Goal: Book appointment/travel/reservation

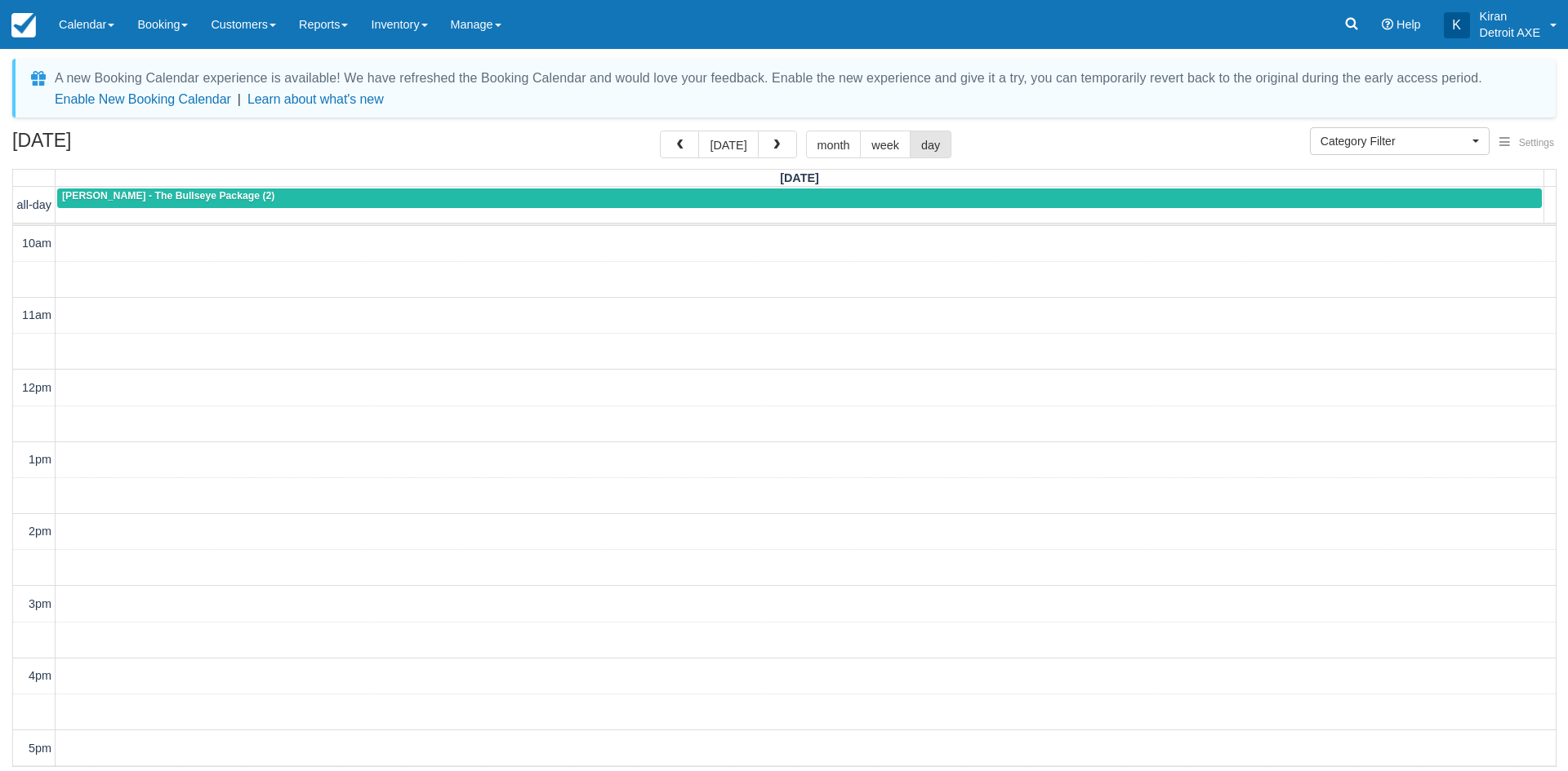
select select
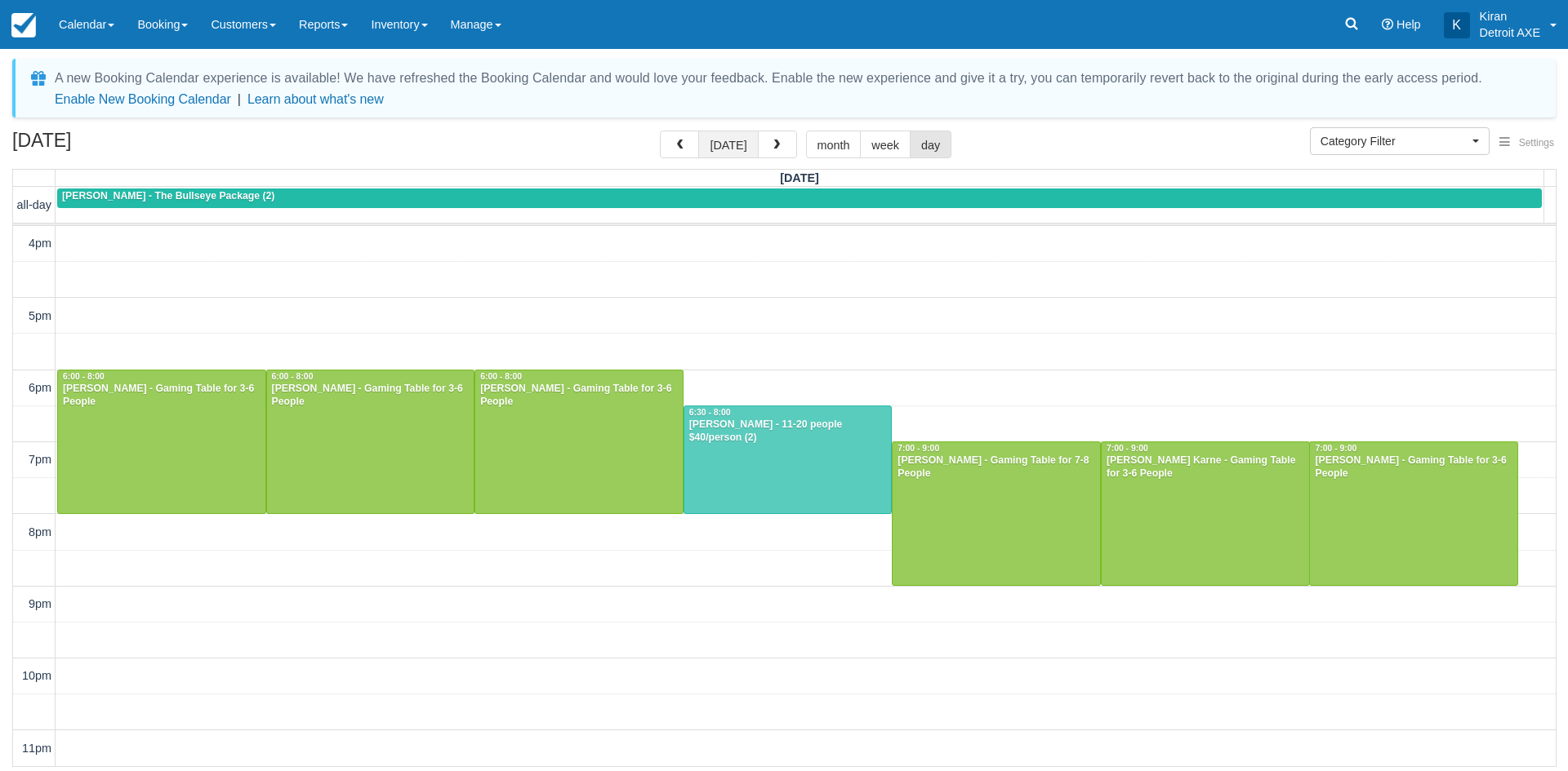
click at [743, 148] on button "[DATE]" at bounding box center [727, 145] width 59 height 27
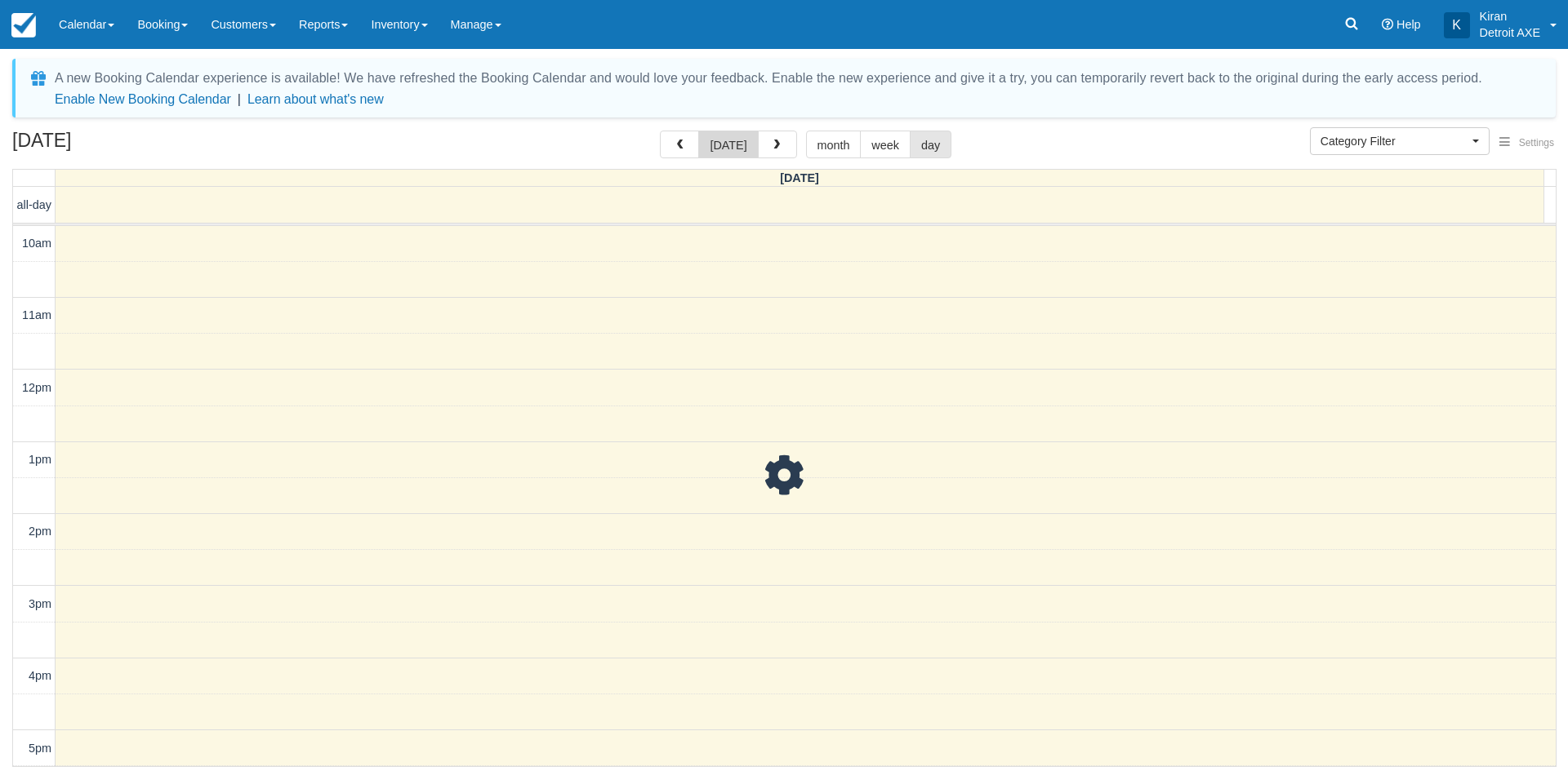
scroll to position [433, 0]
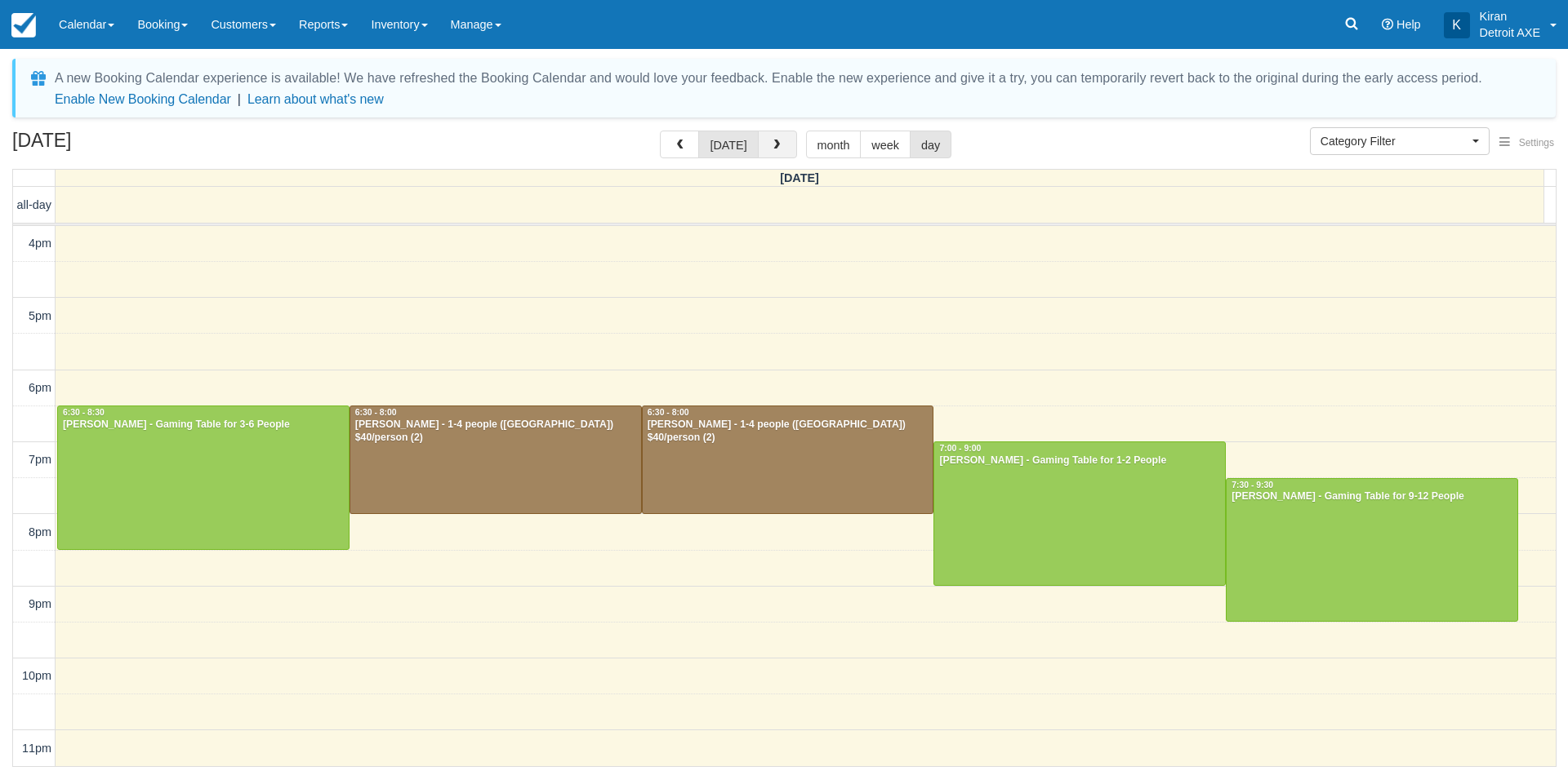
click at [784, 145] on button "button" at bounding box center [777, 145] width 39 height 27
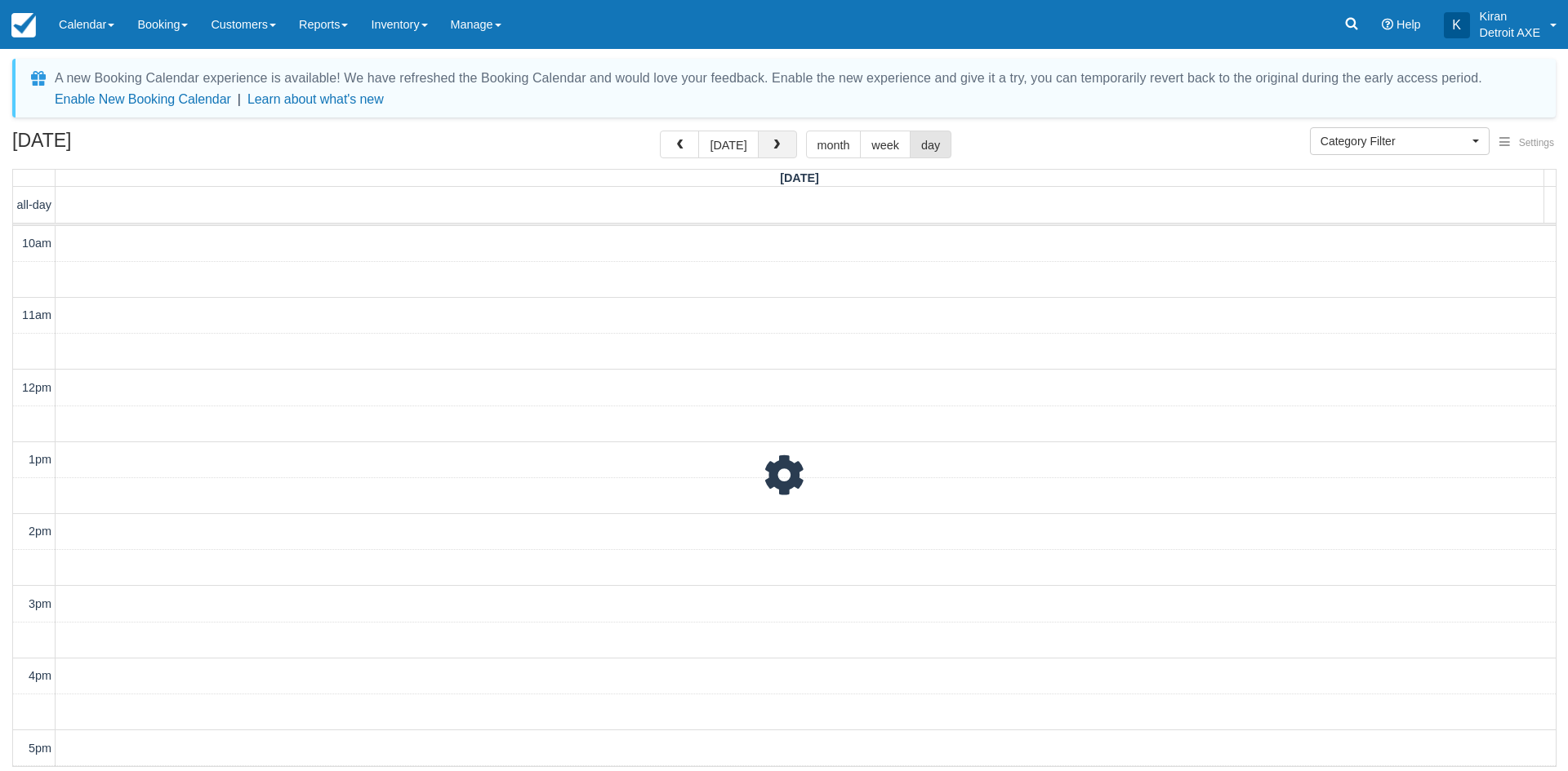
scroll to position [433, 0]
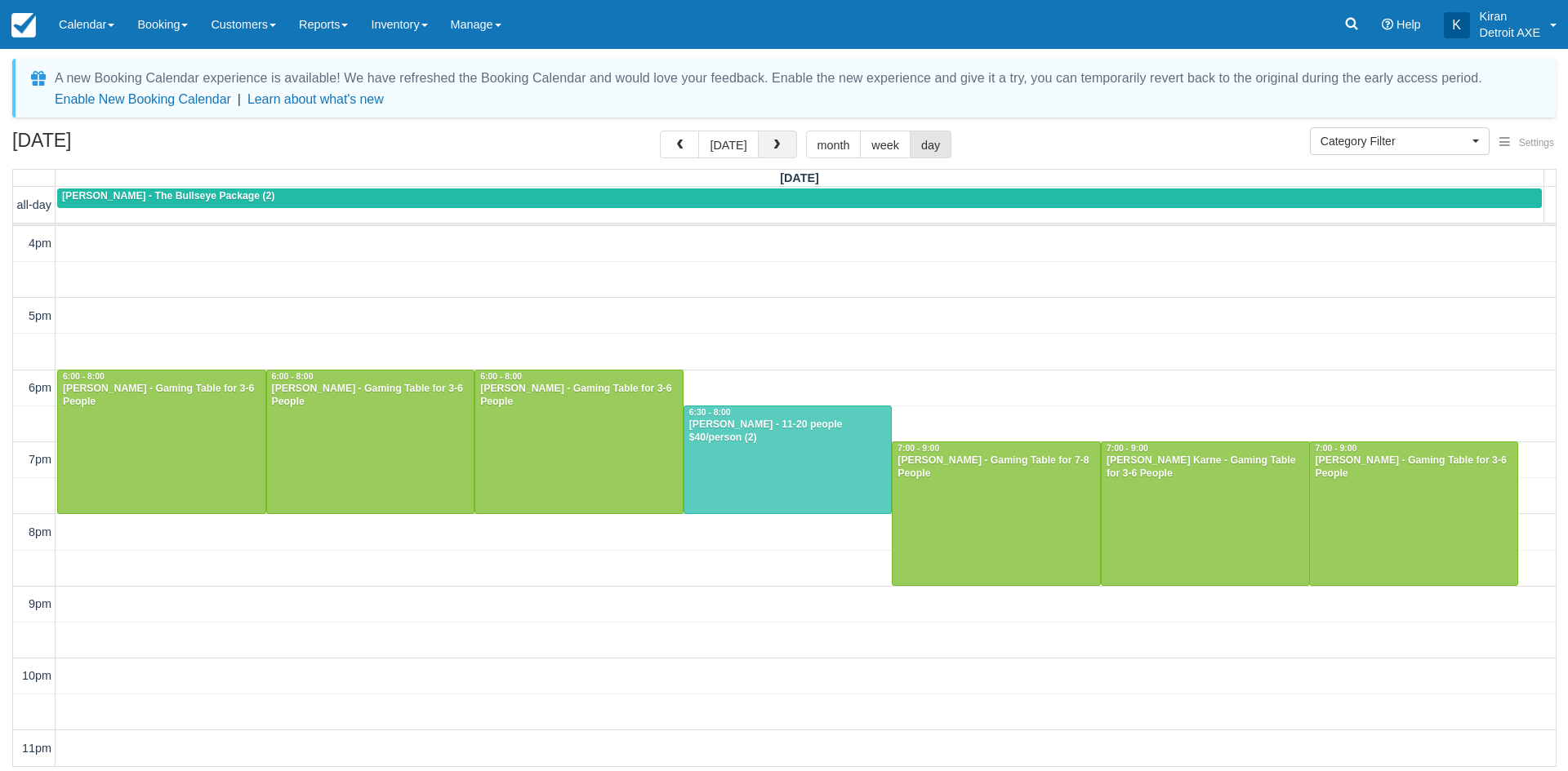
click at [781, 139] on button "button" at bounding box center [777, 145] width 39 height 27
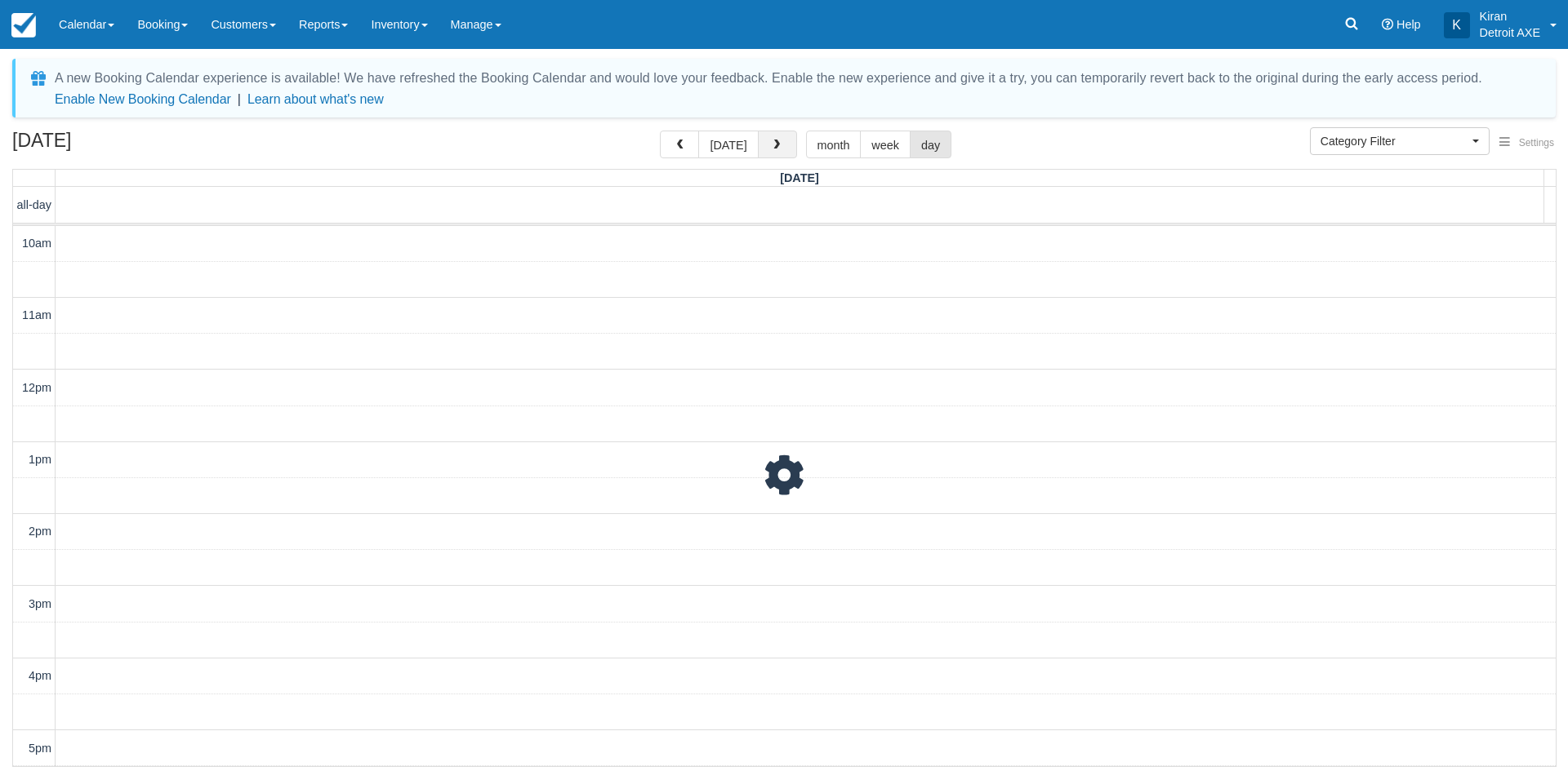
click at [781, 139] on button "button" at bounding box center [777, 145] width 39 height 27
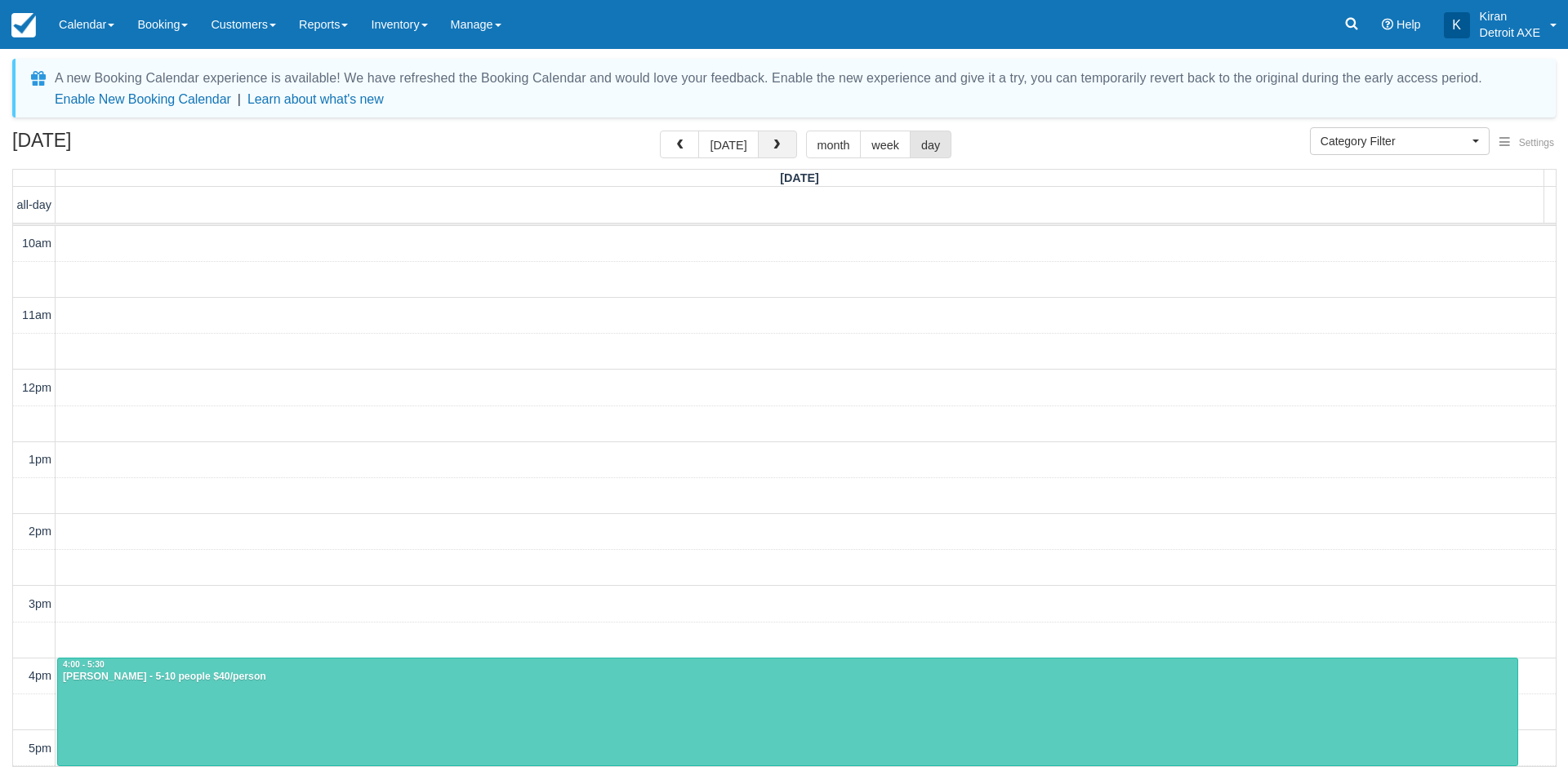
scroll to position [433, 0]
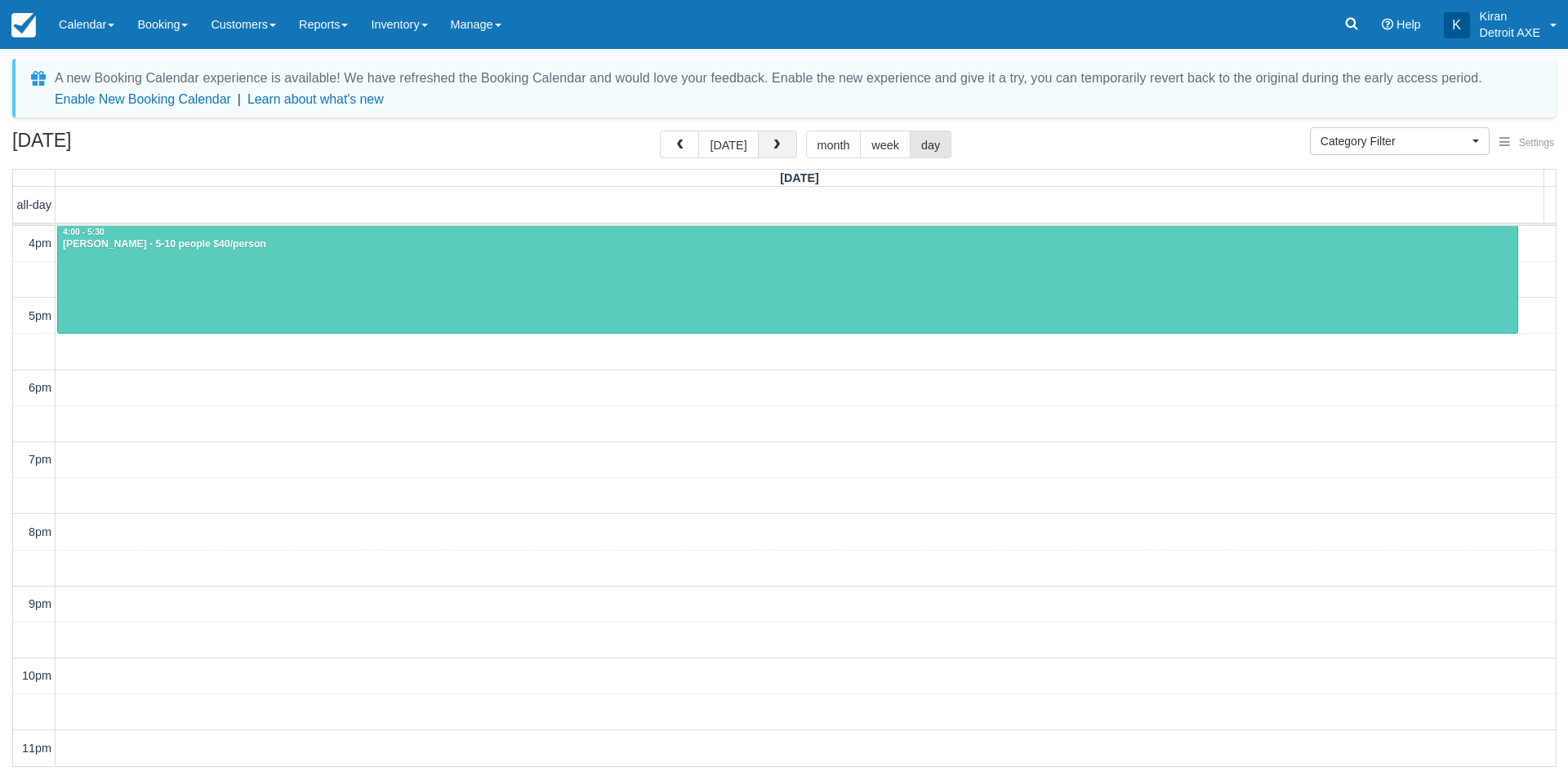
click at [781, 139] on button "button" at bounding box center [777, 145] width 39 height 27
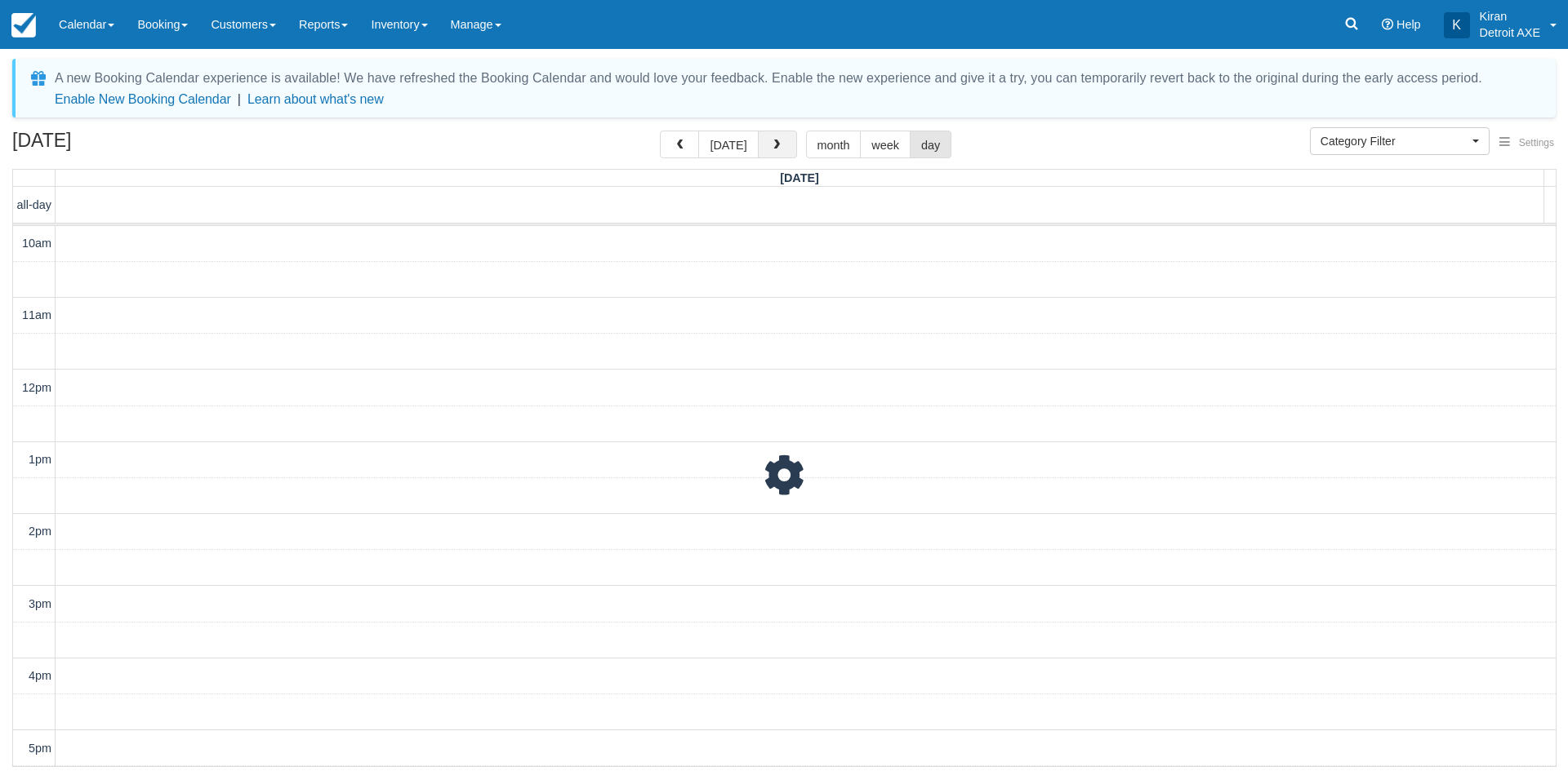
scroll to position [433, 0]
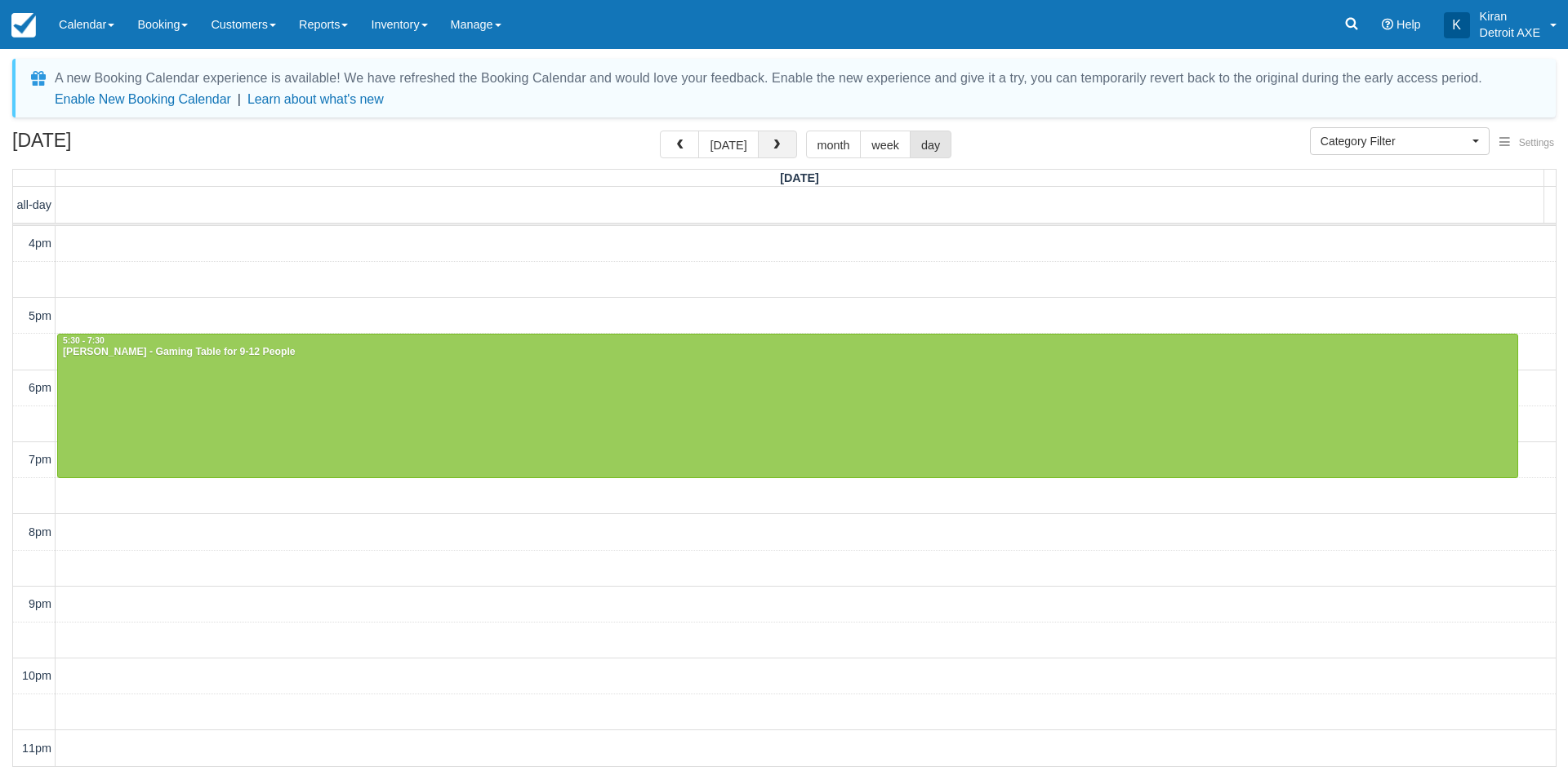
click at [781, 139] on button "button" at bounding box center [777, 145] width 39 height 27
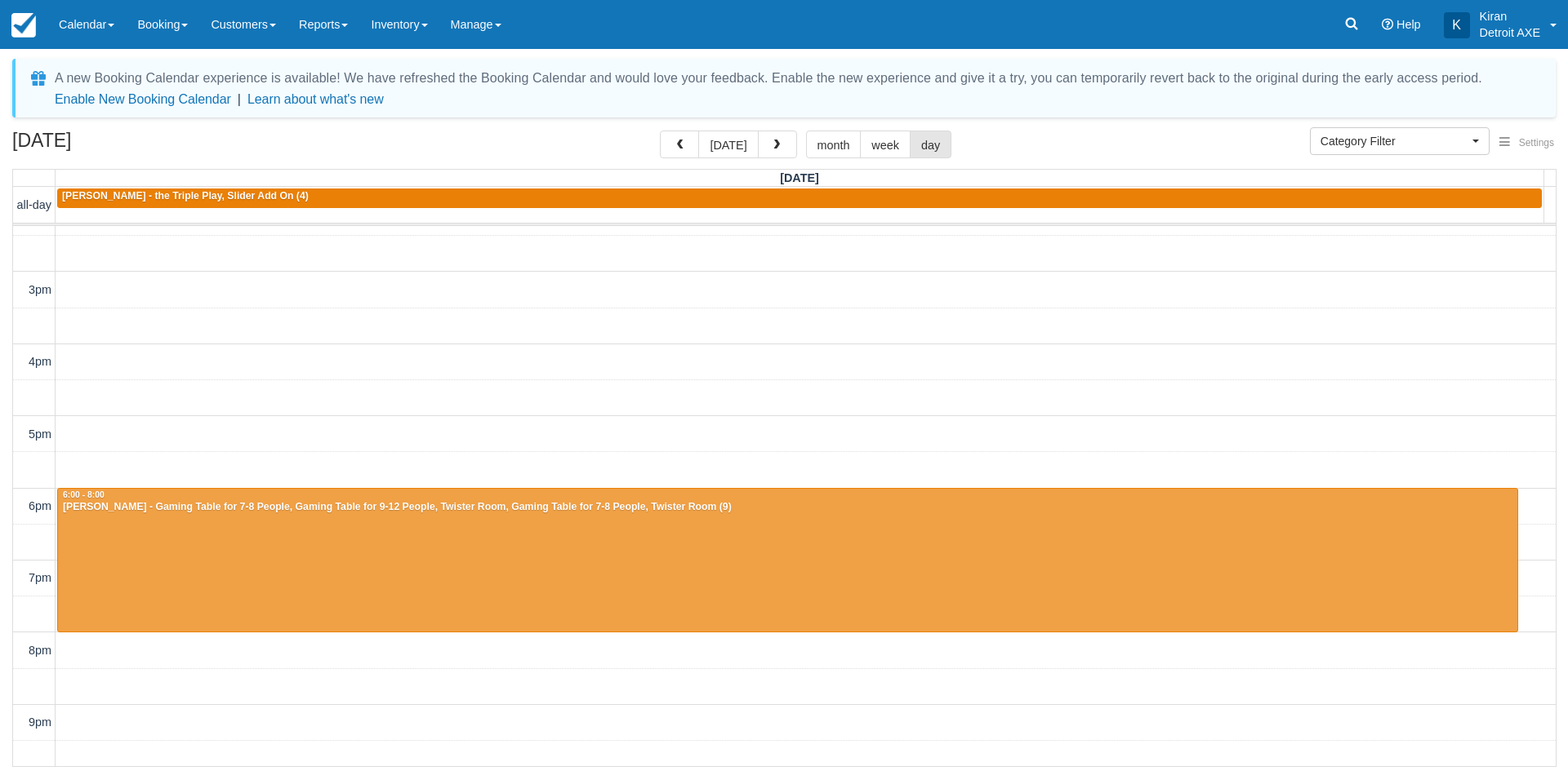
scroll to position [351, 0]
